Goal: Information Seeking & Learning: Learn about a topic

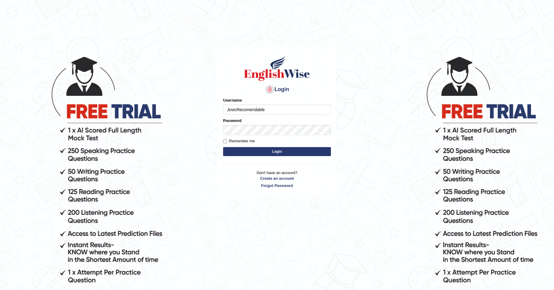
type input "JovicRecomendable"
click at [223, 147] on button "Login" at bounding box center [277, 151] width 108 height 9
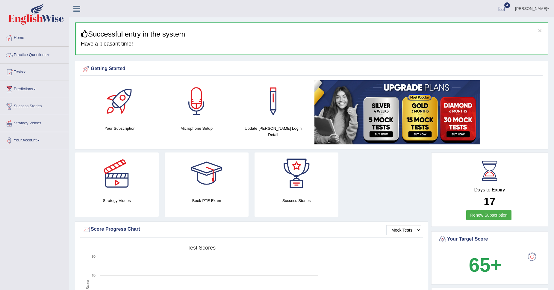
click at [48, 53] on link "Practice Questions" at bounding box center [34, 54] width 68 height 15
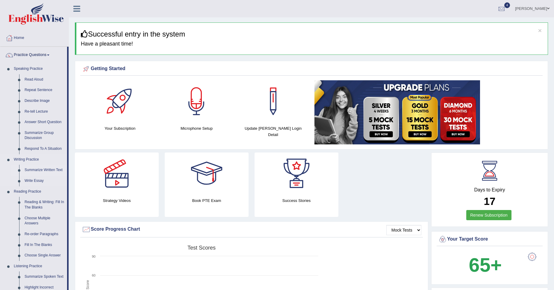
click at [43, 171] on link "Summarize Written Text" at bounding box center [44, 170] width 45 height 11
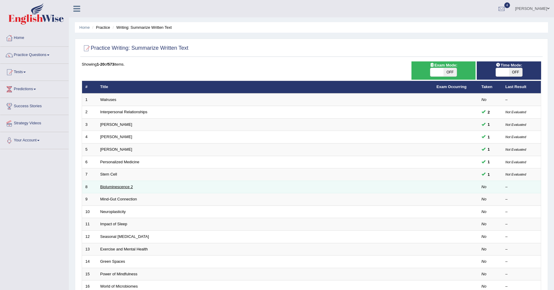
click at [126, 187] on link "Bioluminescence 2" at bounding box center [116, 187] width 33 height 4
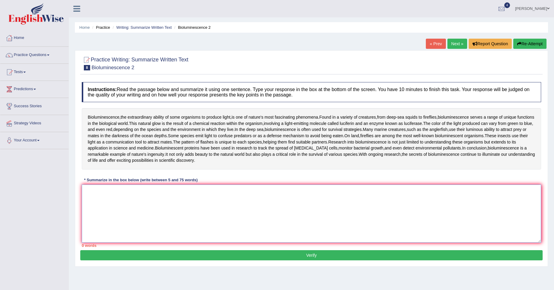
click at [257, 218] on textarea at bounding box center [312, 214] width 460 height 58
click at [132, 190] on textarea at bounding box center [312, 214] width 460 height 58
click at [222, 206] on textarea at bounding box center [312, 214] width 460 height 58
